Goal: Information Seeking & Learning: Learn about a topic

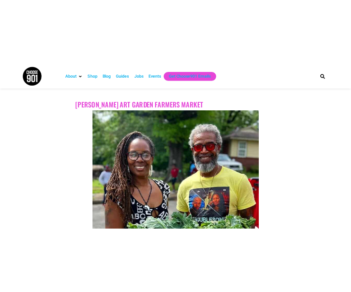
scroll to position [868, 0]
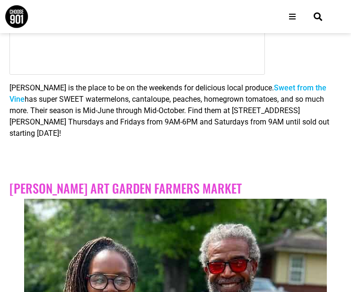
click at [293, 154] on div at bounding box center [175, 166] width 332 height 24
click at [336, 124] on p "[PERSON_NAME] is the place to be on the weekends for delicious local produce. S…" at bounding box center [175, 110] width 332 height 57
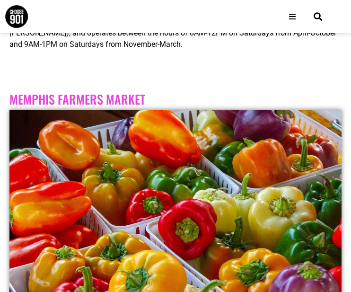
scroll to position [2415, 0]
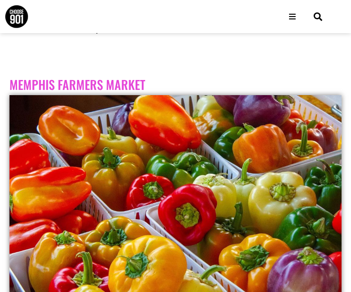
click at [244, 15] on div "About Contact Us Donate Shop Blog Guides Jobs Events Get Choose901 Emails" at bounding box center [197, 16] width 208 height 17
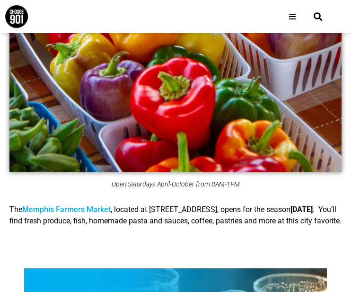
click at [245, 21] on div "About Contact Us Donate Shop Blog Guides Jobs Events Get Choose901 Emails" at bounding box center [197, 16] width 208 height 17
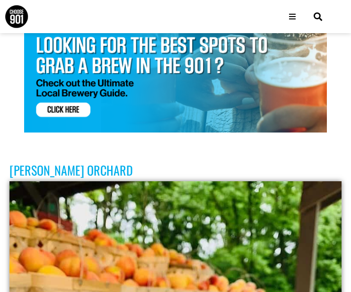
click at [312, 136] on div at bounding box center [175, 148] width 332 height 24
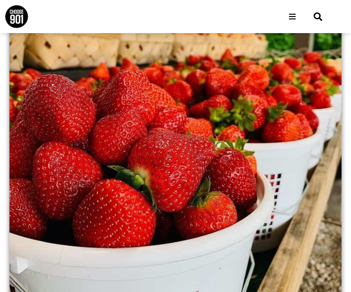
scroll to position [3434, 0]
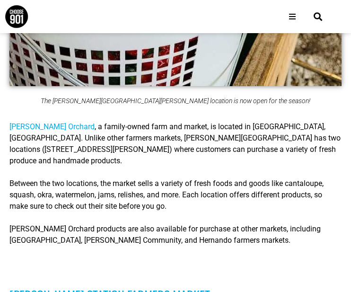
click at [296, 203] on div "[PERSON_NAME] Orchard , a family-owned farm and market, is located in [GEOGRAPH…" at bounding box center [175, 185] width 332 height 144
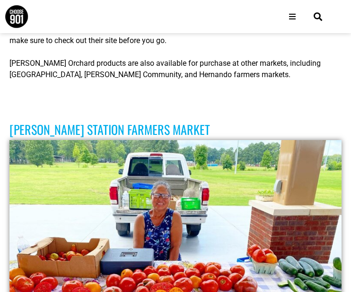
scroll to position [3629, 0]
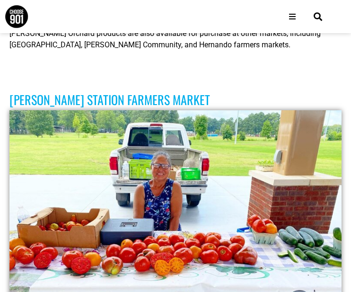
click at [248, 65] on div at bounding box center [175, 77] width 332 height 24
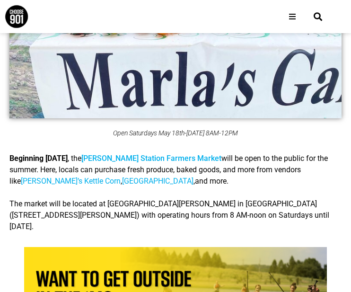
scroll to position [3885, 0]
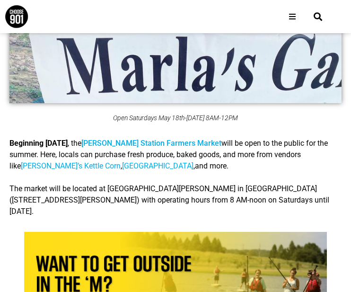
click at [235, 138] on div "Beginning [DATE] , t he [PERSON_NAME][GEOGRAPHIC_DATA] Farmers Market will be o…" at bounding box center [175, 177] width 332 height 79
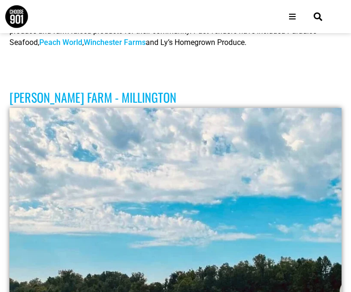
scroll to position [4621, 0]
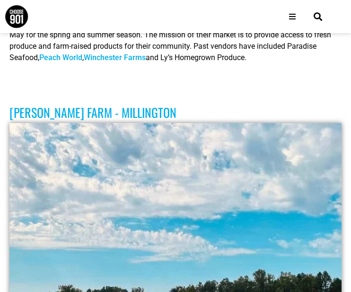
click at [253, 27] on div "About Contact Us Donate Shop Blog Guides Jobs Events Get Choose901 Emails" at bounding box center [196, 16] width 217 height 33
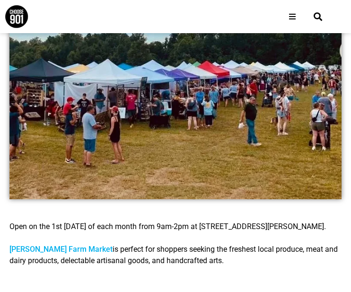
scroll to position [4906, 0]
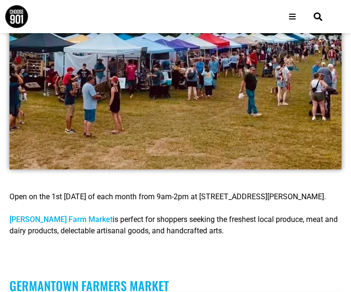
click at [317, 214] on p "[PERSON_NAME] Farm Market is perfect for shoppers seeking the freshest local pr…" at bounding box center [175, 225] width 332 height 23
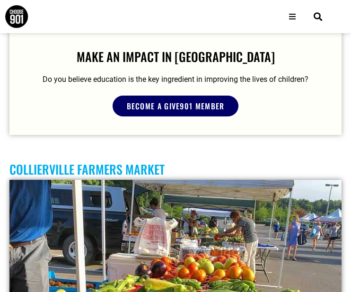
scroll to position [6228, 0]
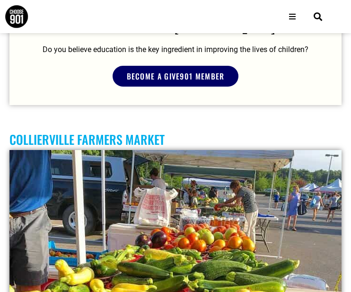
drag, startPoint x: 316, startPoint y: 67, endPoint x: 338, endPoint y: 61, distance: 21.9
click at [317, 105] on div at bounding box center [175, 117] width 332 height 24
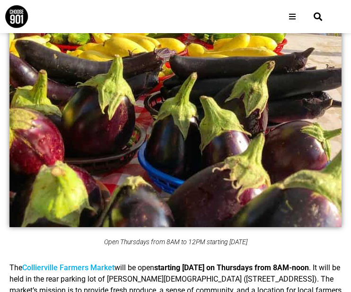
click at [266, 20] on div "About Contact Us Donate Shop Blog Guides Jobs Events Get Choose901 Emails" at bounding box center [197, 16] width 208 height 17
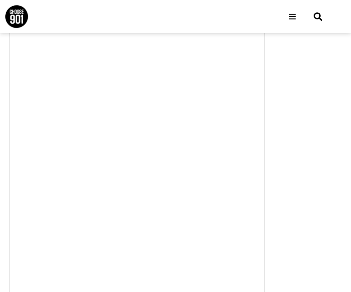
scroll to position [459, 0]
